Goal: Transaction & Acquisition: Purchase product/service

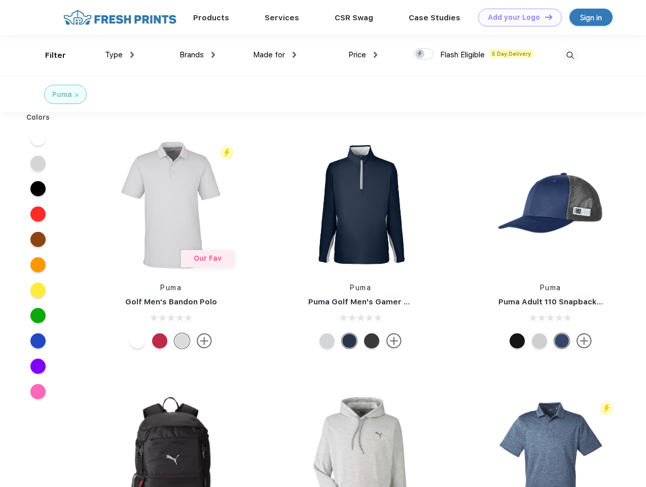
click at [516, 17] on link "Add your Logo Design Tool" at bounding box center [520, 18] width 84 height 18
click at [0, 0] on div "Design Tool" at bounding box center [0, 0] width 0 height 0
click at [544, 17] on link "Add your Logo Design Tool" at bounding box center [520, 18] width 84 height 18
click at [49, 55] on div "Filter" at bounding box center [55, 56] width 21 height 12
click at [120, 55] on span "Type" at bounding box center [114, 54] width 18 height 9
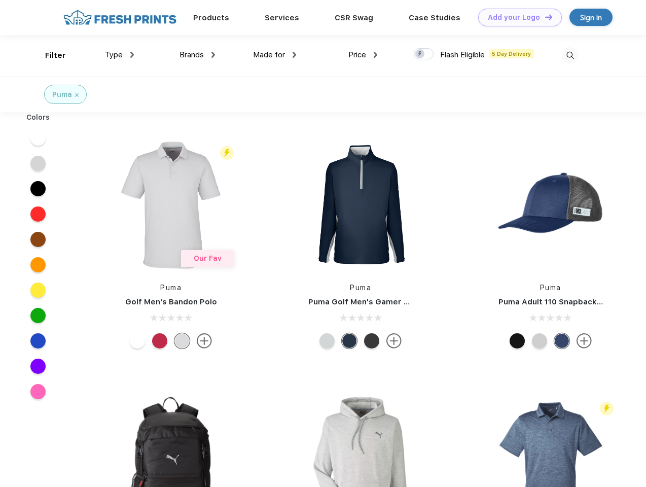
click at [197, 55] on span "Brands" at bounding box center [191, 54] width 24 height 9
click at [275, 55] on span "Made for" at bounding box center [269, 54] width 32 height 9
click at [363, 55] on span "Price" at bounding box center [357, 54] width 18 height 9
click at [424, 54] on div at bounding box center [424, 53] width 20 height 11
click at [420, 54] on input "checkbox" at bounding box center [417, 51] width 7 height 7
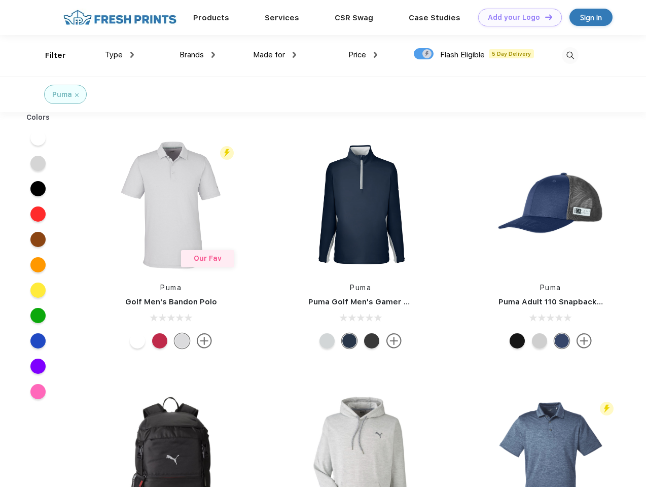
click at [570, 55] on img at bounding box center [570, 55] width 17 height 17
